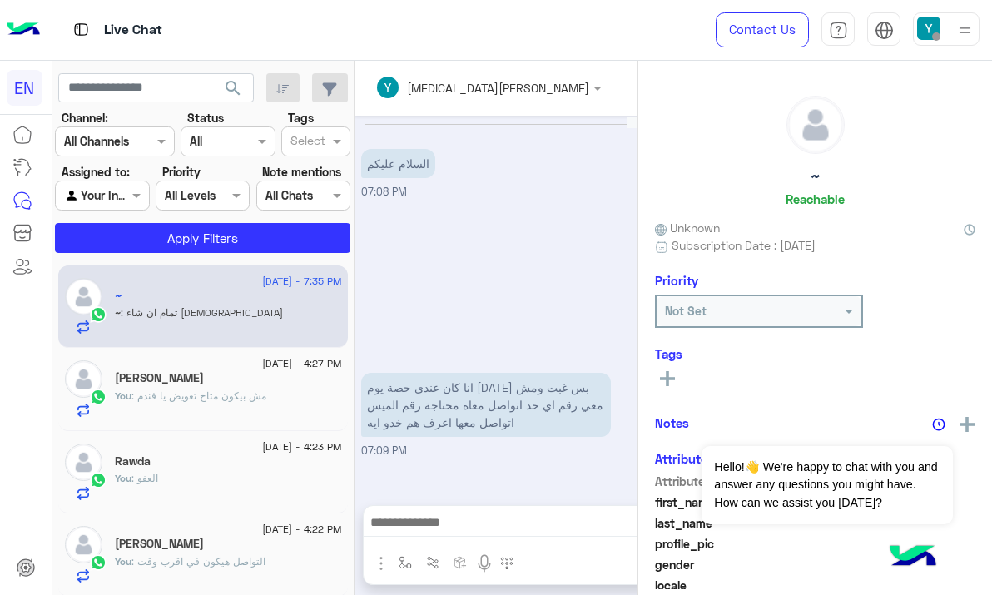
scroll to position [1115, 0]
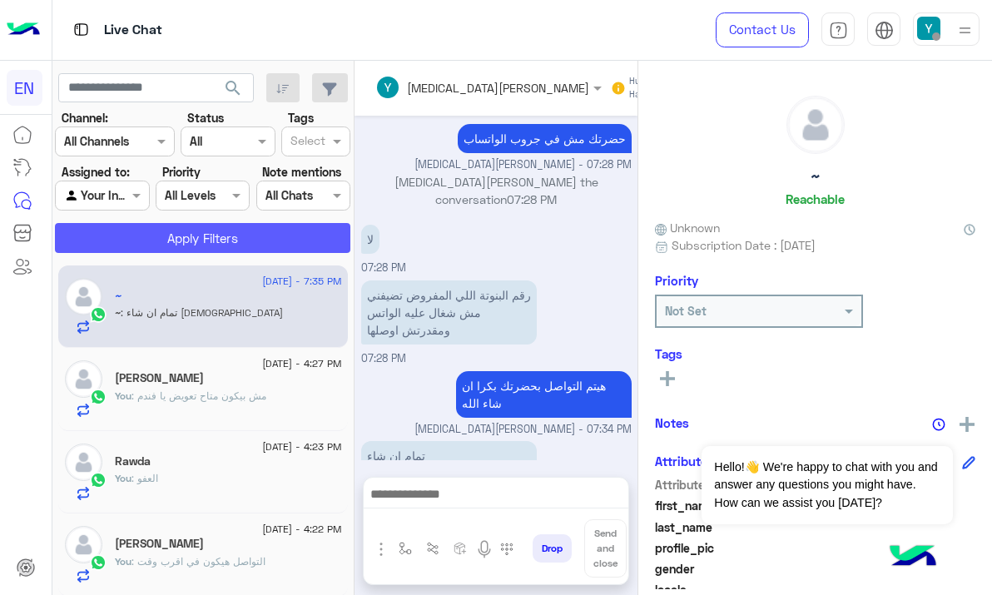
click at [301, 232] on button "Apply Filters" at bounding box center [202, 238] width 295 height 30
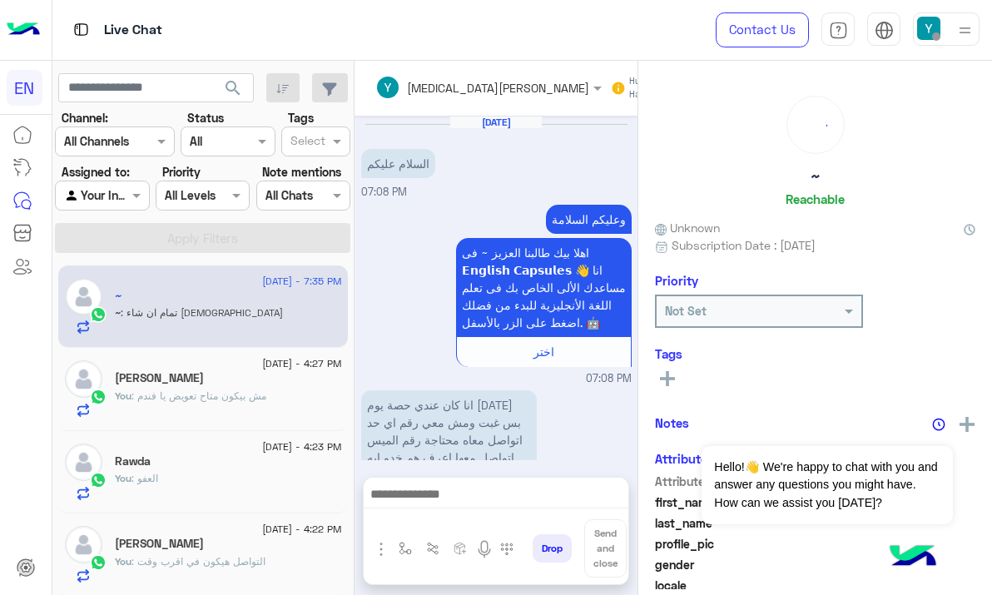
scroll to position [1213, 0]
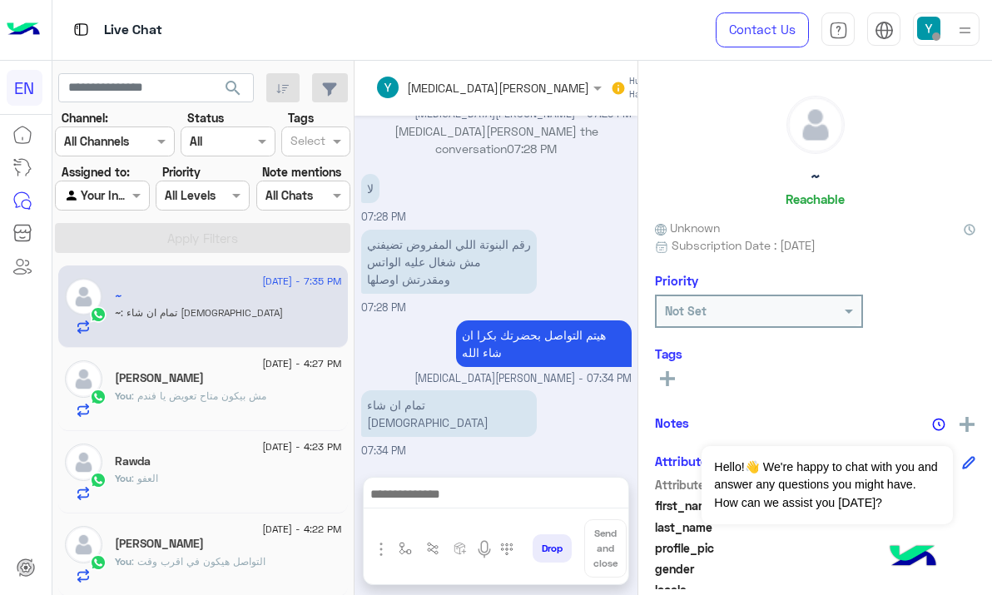
click at [123, 194] on div at bounding box center [102, 195] width 92 height 19
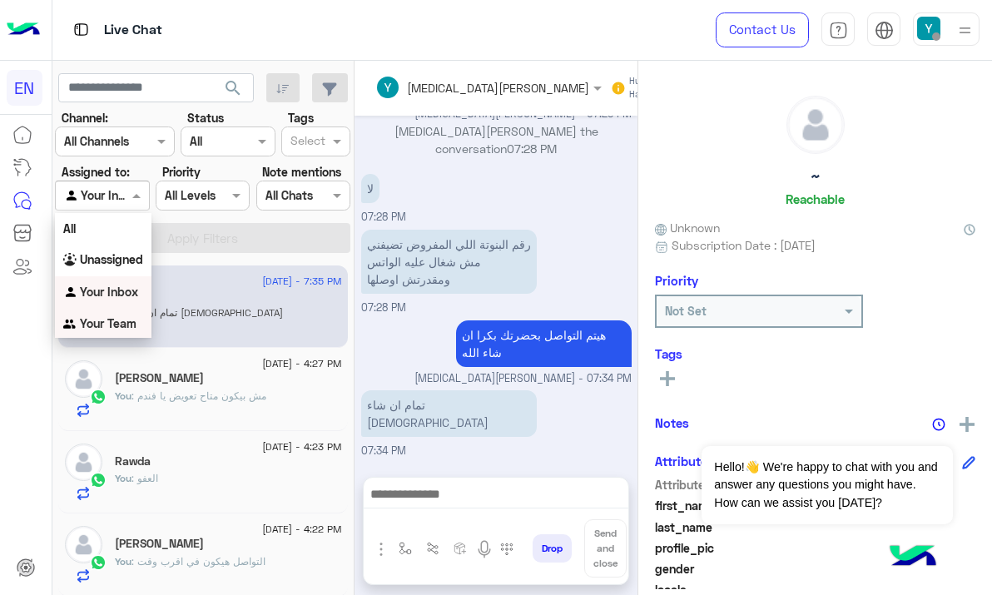
click at [116, 326] on b "Your Team" at bounding box center [108, 323] width 57 height 14
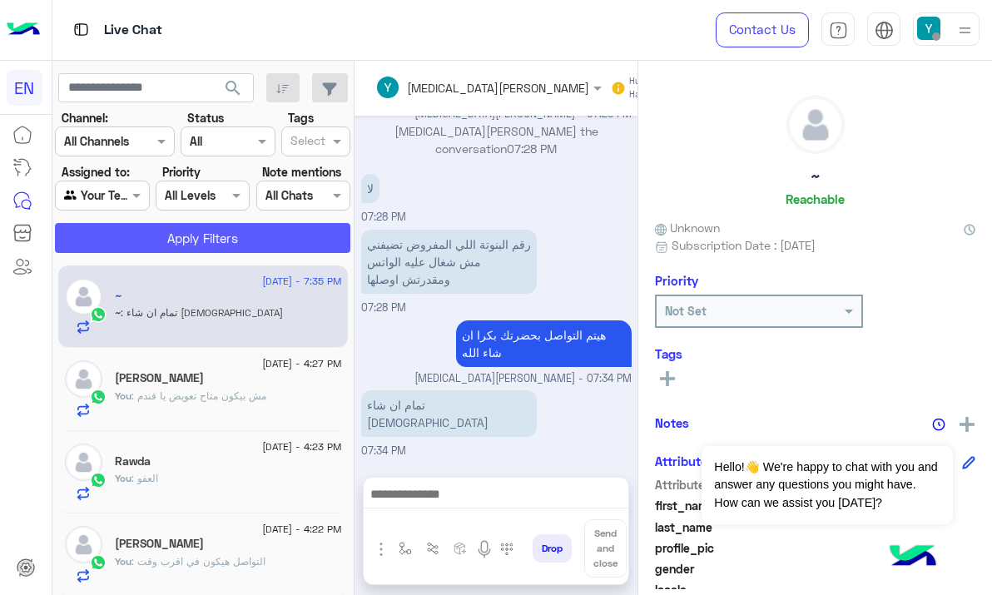
click at [191, 232] on button "Apply Filters" at bounding box center [202, 238] width 295 height 30
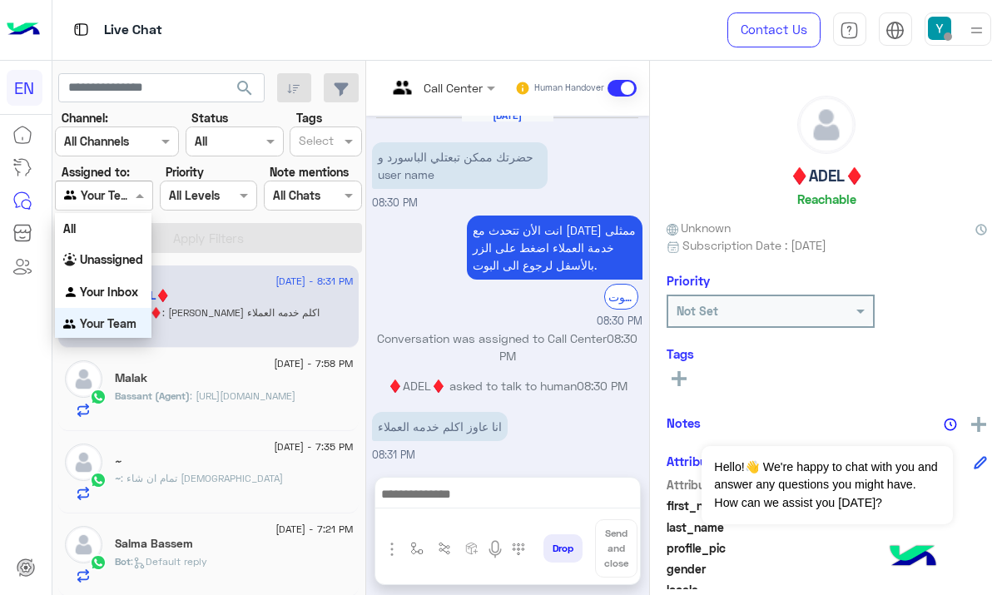
click at [139, 202] on span at bounding box center [141, 194] width 21 height 17
click at [138, 260] on b "Unassigned" at bounding box center [111, 257] width 63 height 14
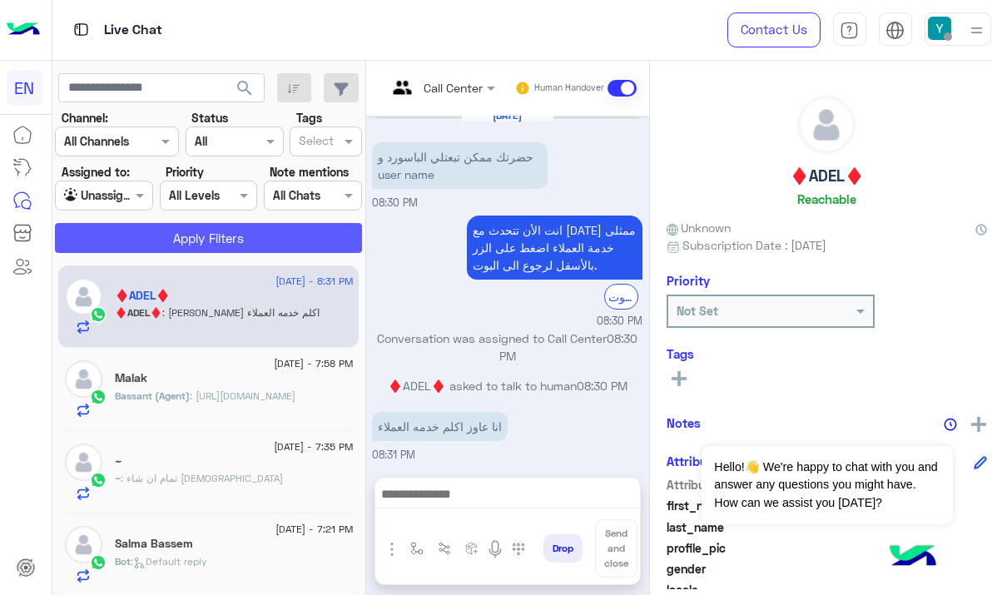
click at [170, 225] on button "Apply Filters" at bounding box center [208, 238] width 307 height 30
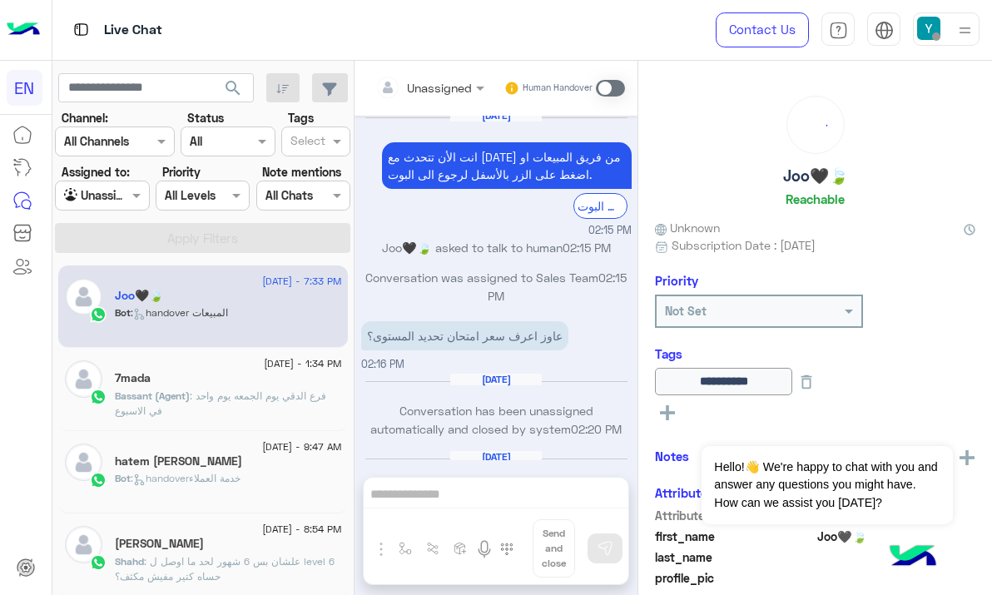
scroll to position [1511, 0]
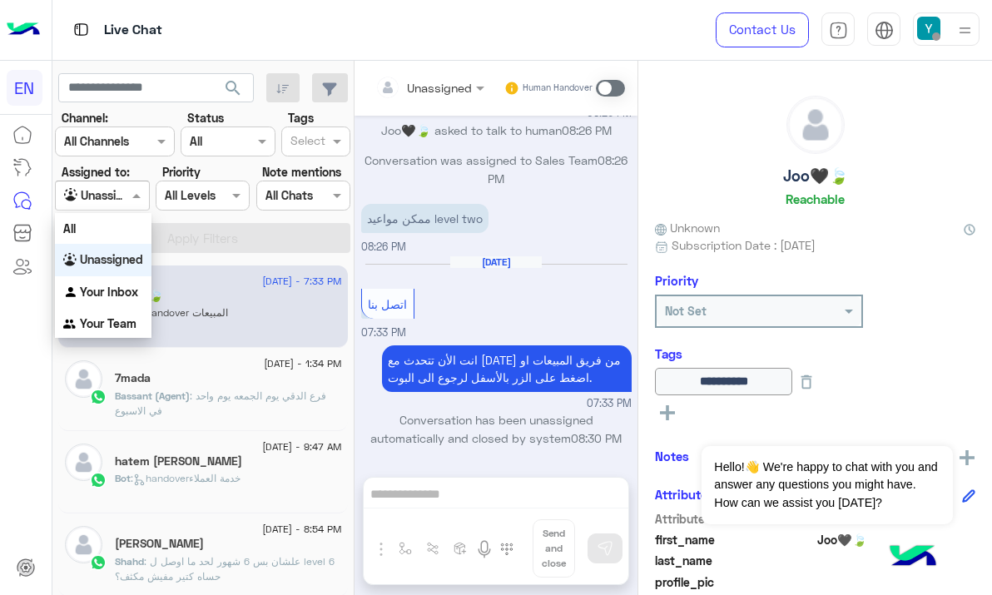
click at [132, 195] on span at bounding box center [138, 194] width 21 height 17
click at [126, 238] on div "All" at bounding box center [103, 228] width 96 height 31
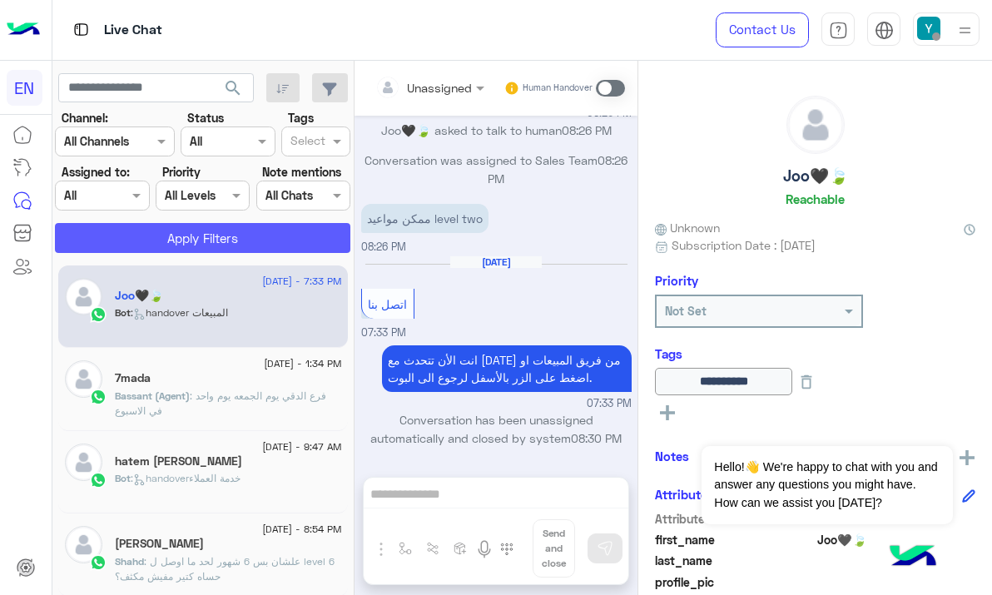
click at [149, 241] on button "Apply Filters" at bounding box center [202, 238] width 295 height 30
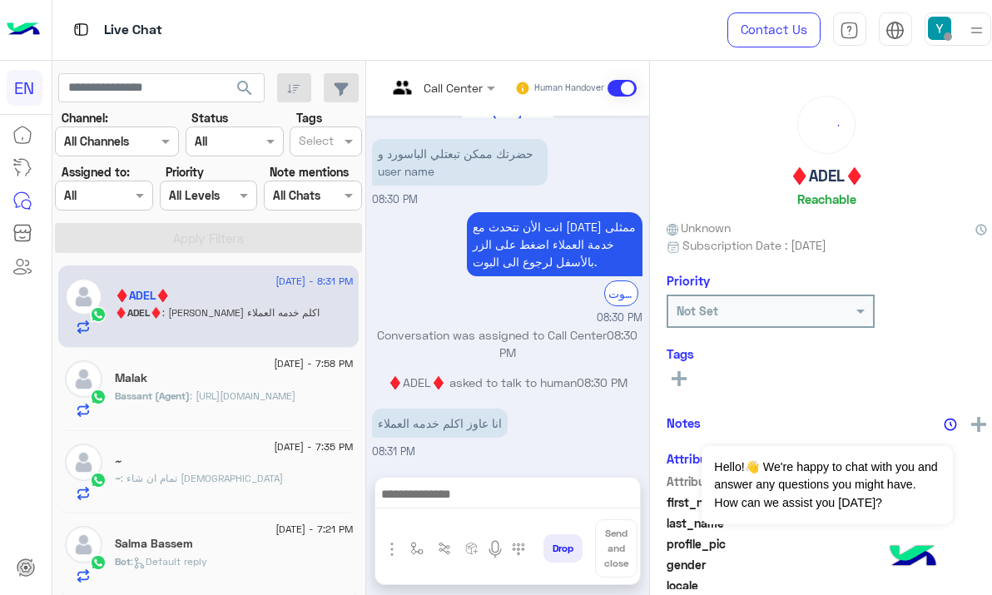
scroll to position [7, 0]
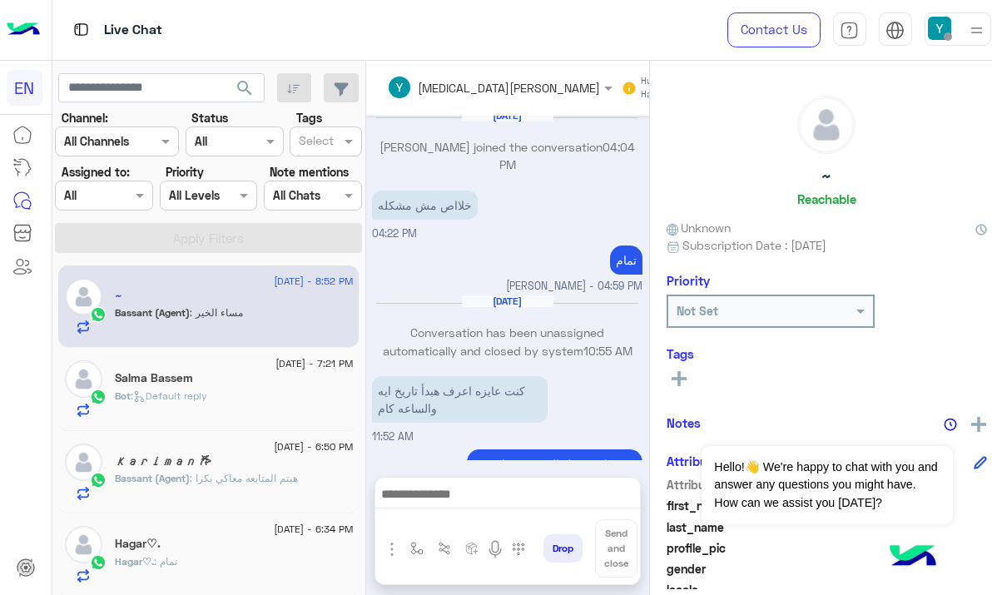
scroll to position [2694, 0]
